Goal: Navigation & Orientation: Go to known website

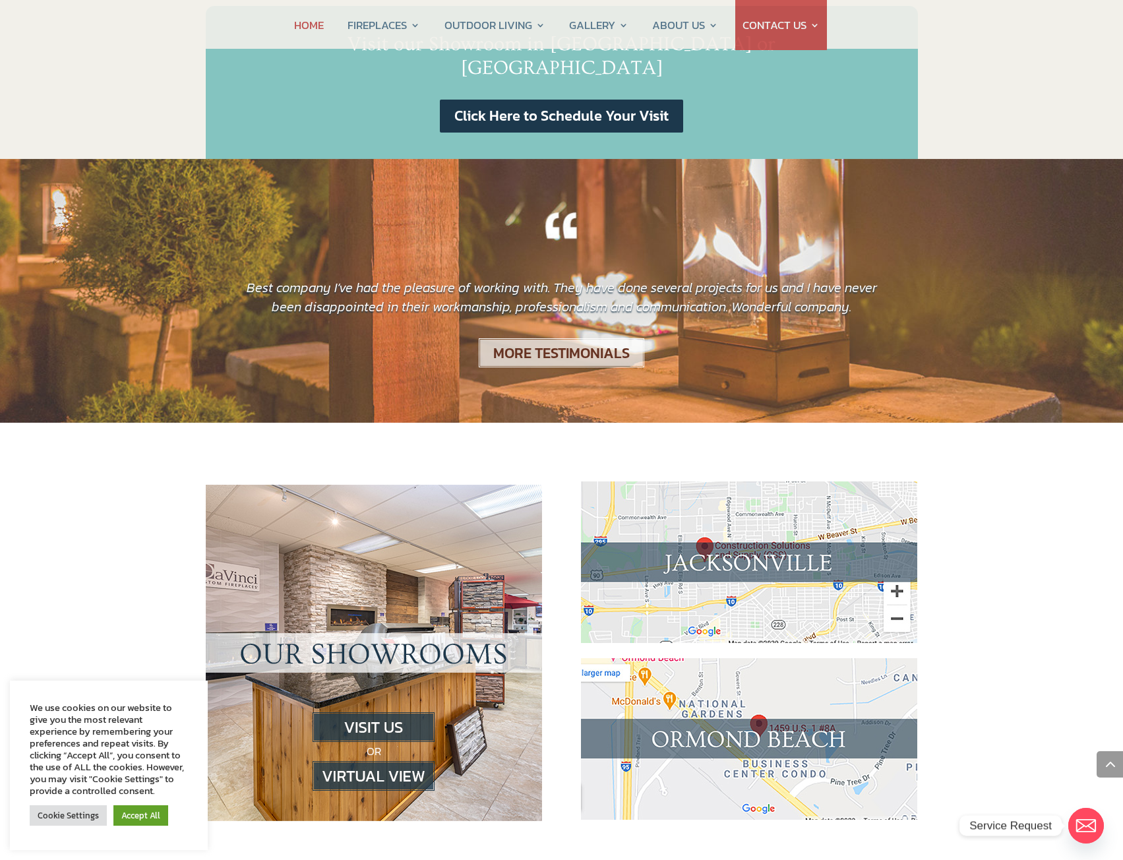
scroll to position [1055, 0]
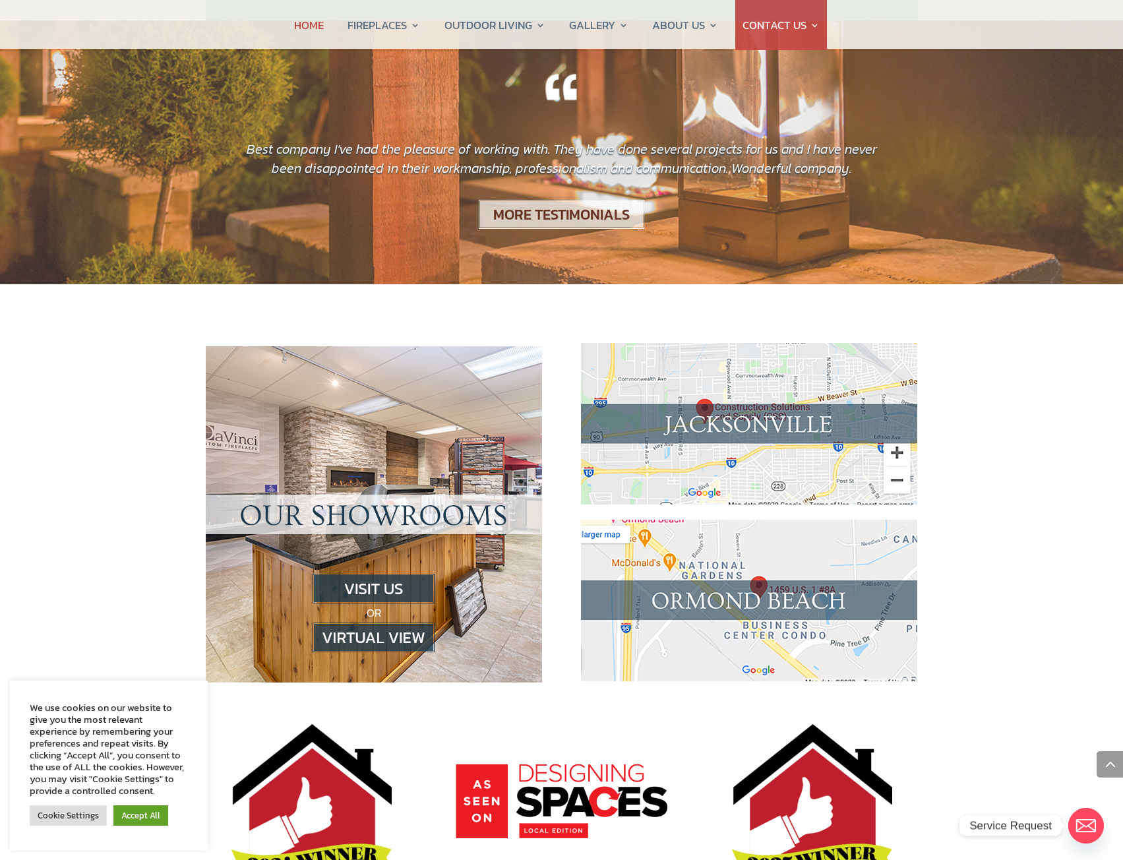
click at [351, 622] on img at bounding box center [374, 637] width 122 height 30
click at [404, 622] on img at bounding box center [374, 637] width 122 height 30
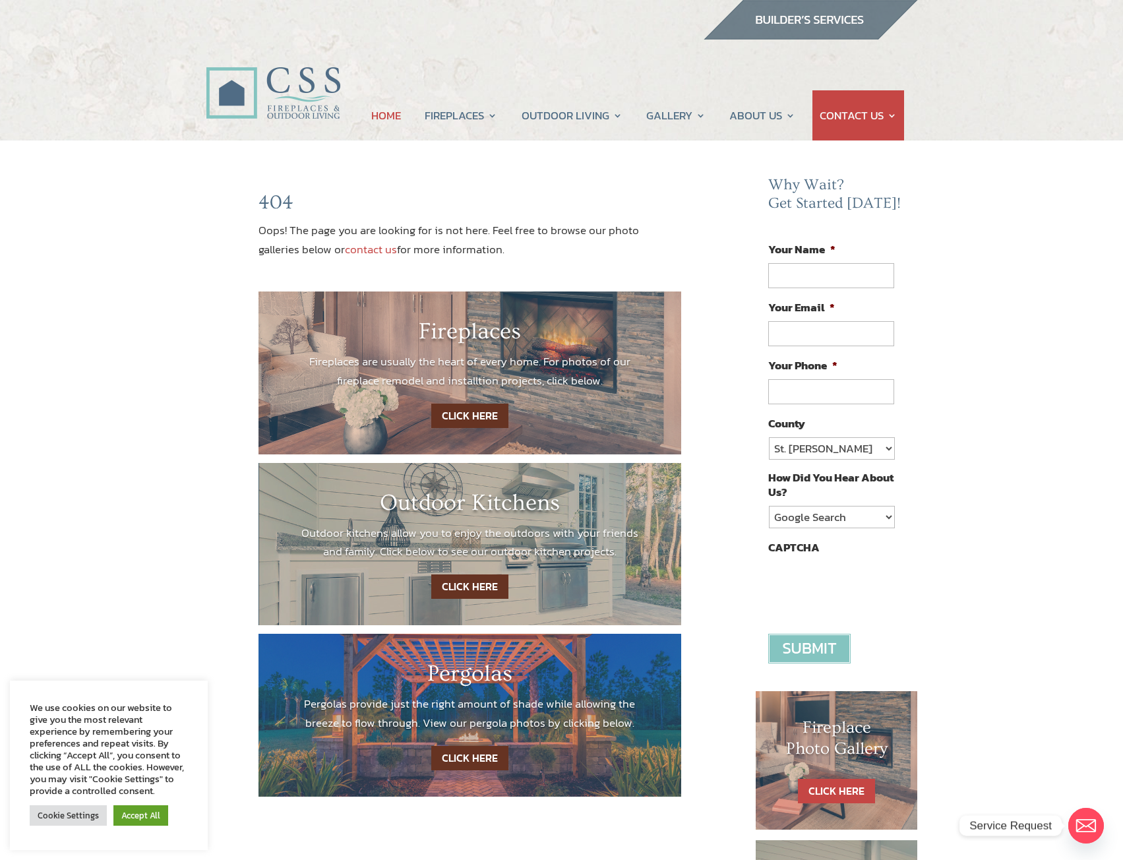
click at [371, 116] on link "HOME" at bounding box center [386, 115] width 30 height 50
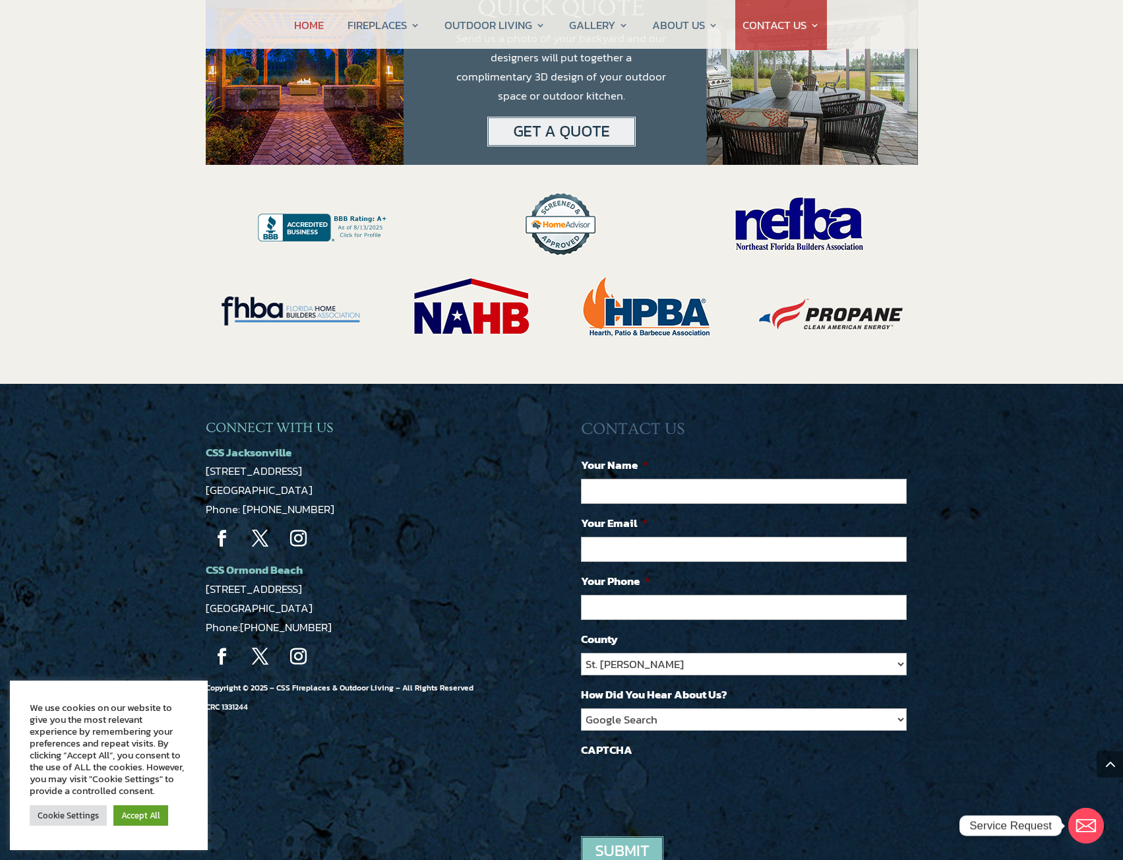
scroll to position [2611, 0]
